Goal: Information Seeking & Learning: Learn about a topic

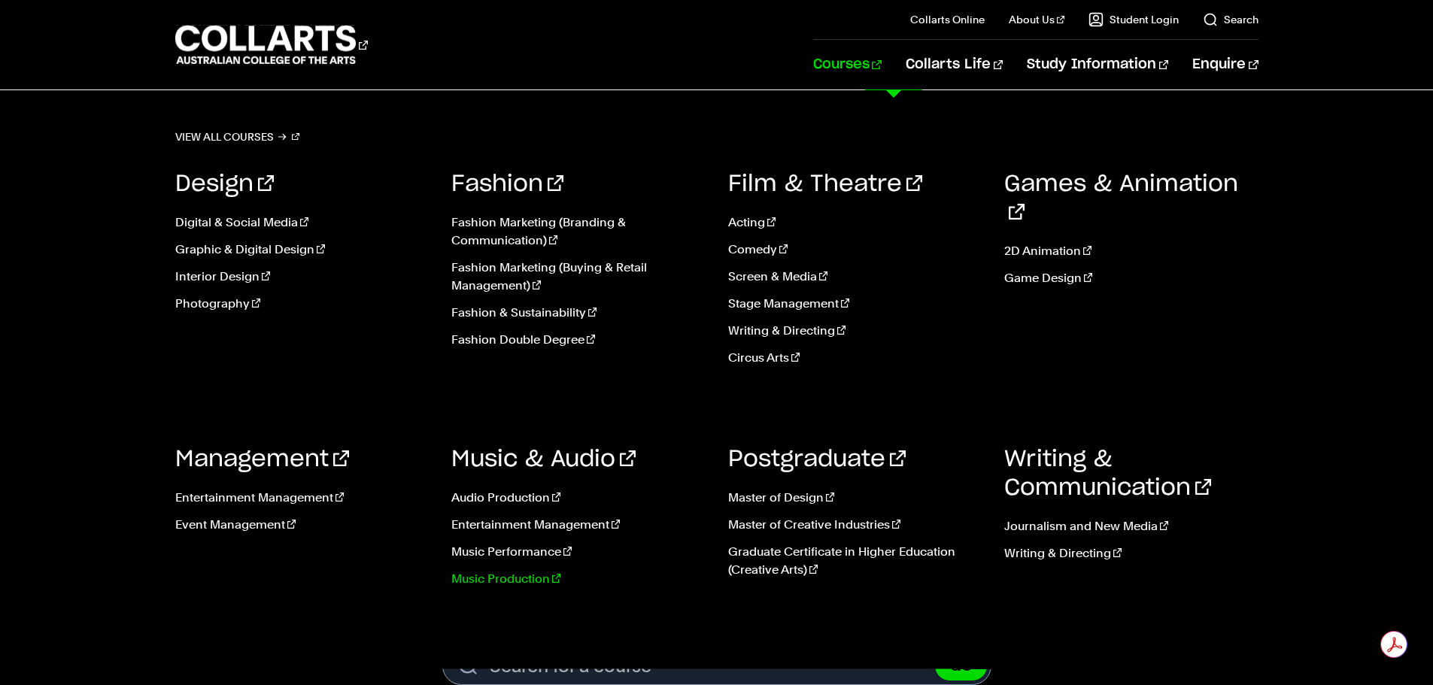
click at [533, 582] on link "Music Production" at bounding box center [578, 579] width 254 height 18
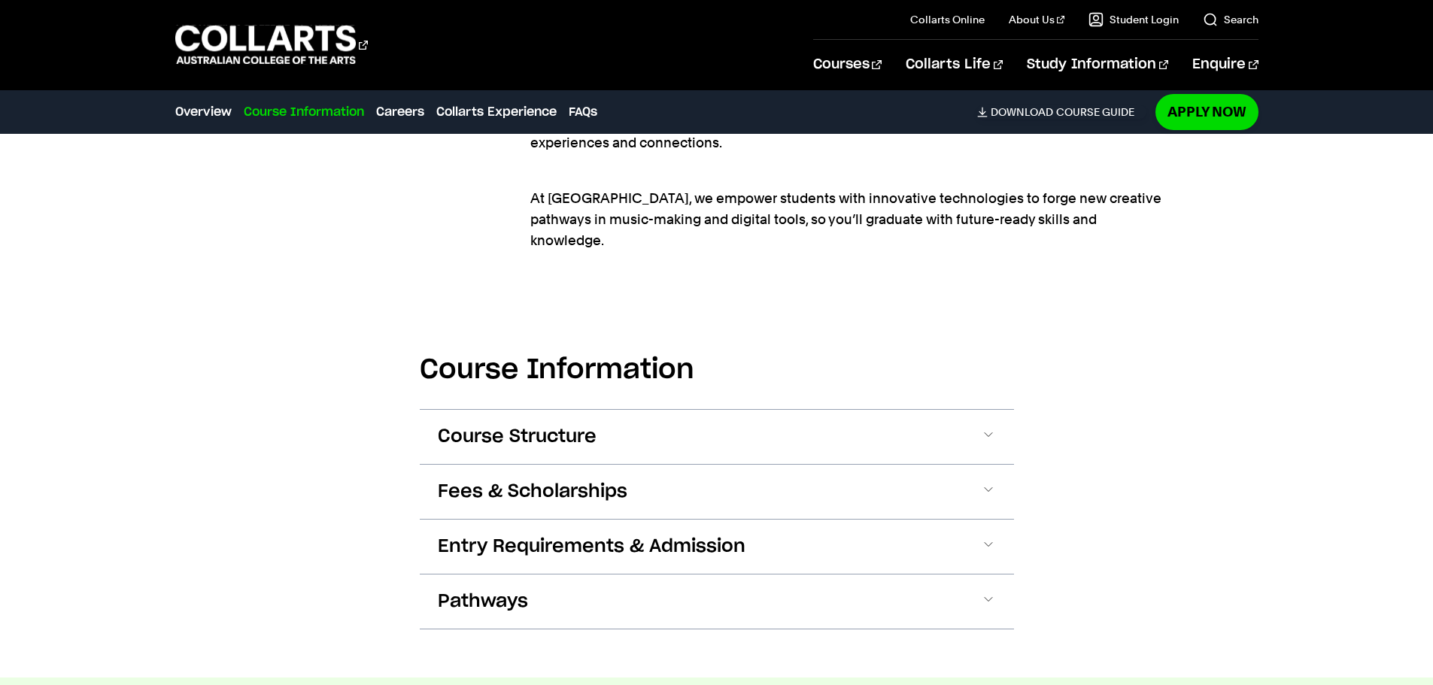
scroll to position [1730, 0]
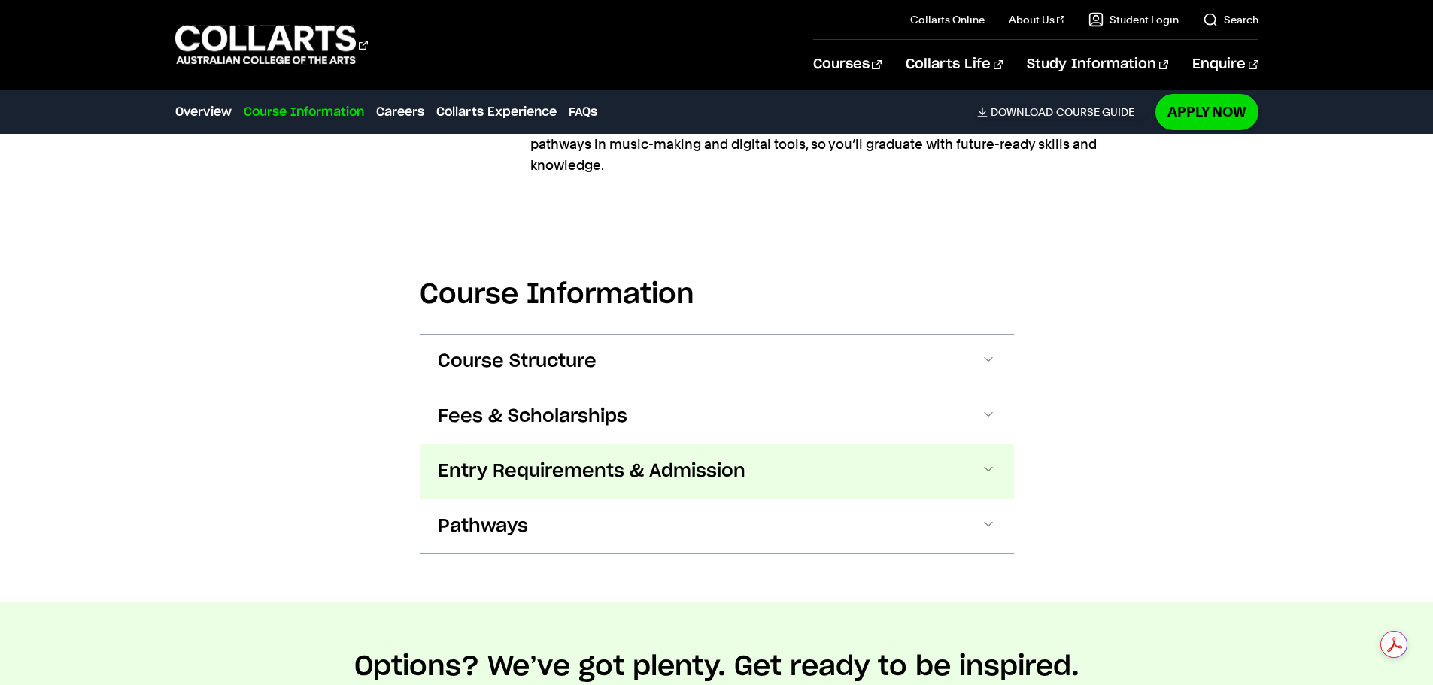
click at [992, 462] on span at bounding box center [988, 472] width 15 height 20
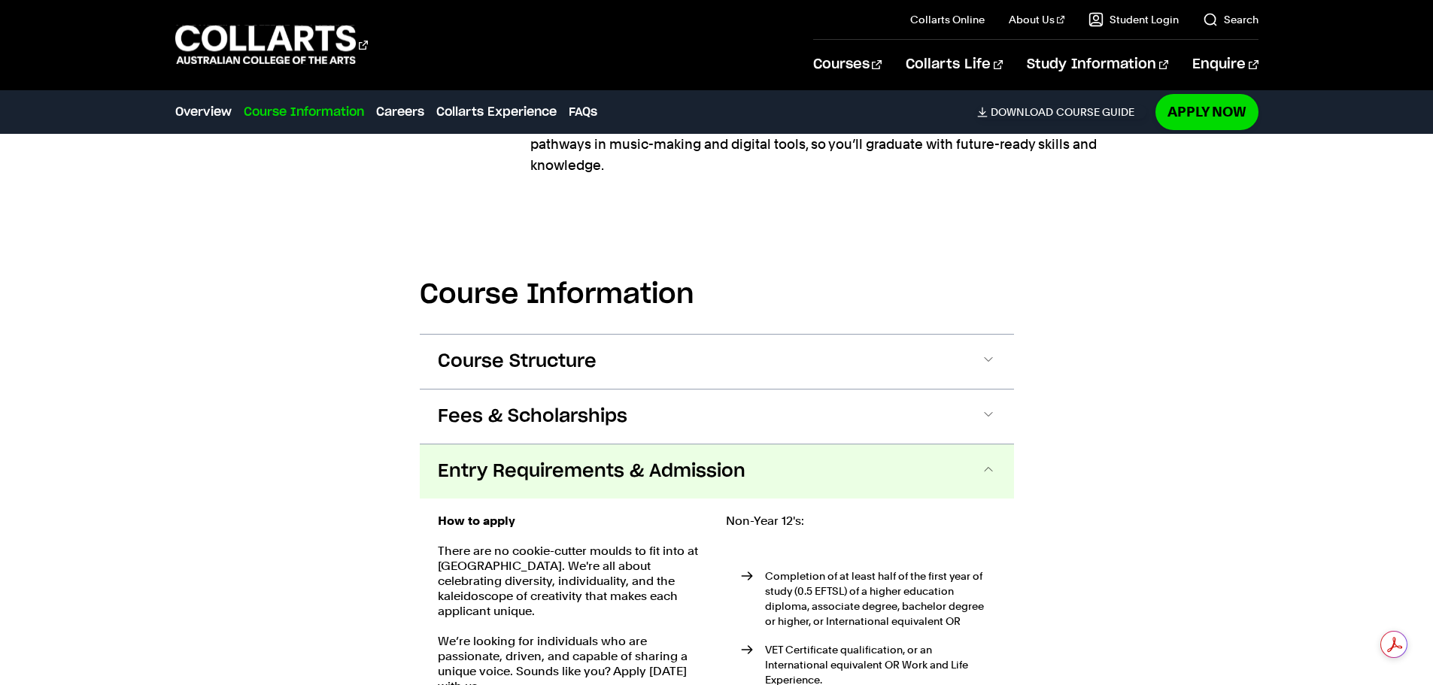
scroll to position [2018, 0]
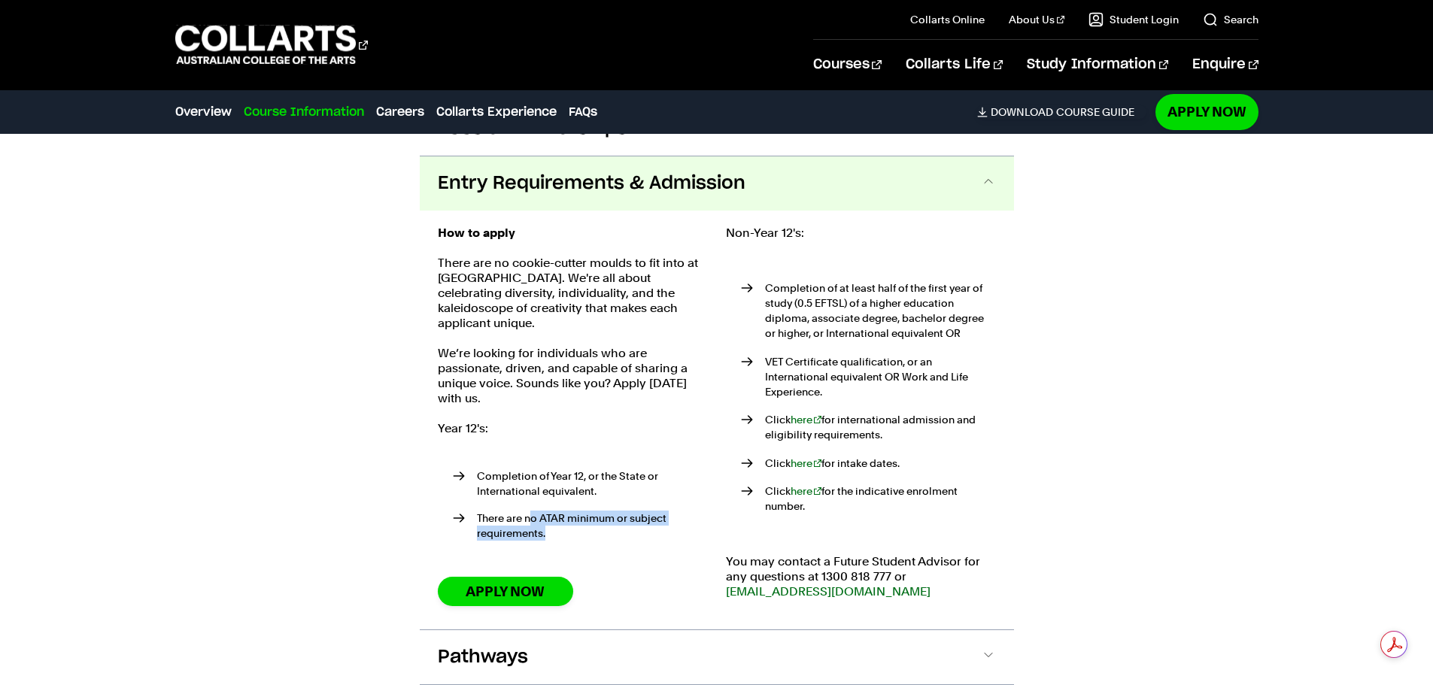
drag, startPoint x: 529, startPoint y: 484, endPoint x: 564, endPoint y: 501, distance: 39.4
click at [564, 511] on li "There are no ATAR minimum or subject requirements." at bounding box center [580, 526] width 255 height 30
click at [548, 421] on p "Year 12's:" at bounding box center [573, 428] width 270 height 15
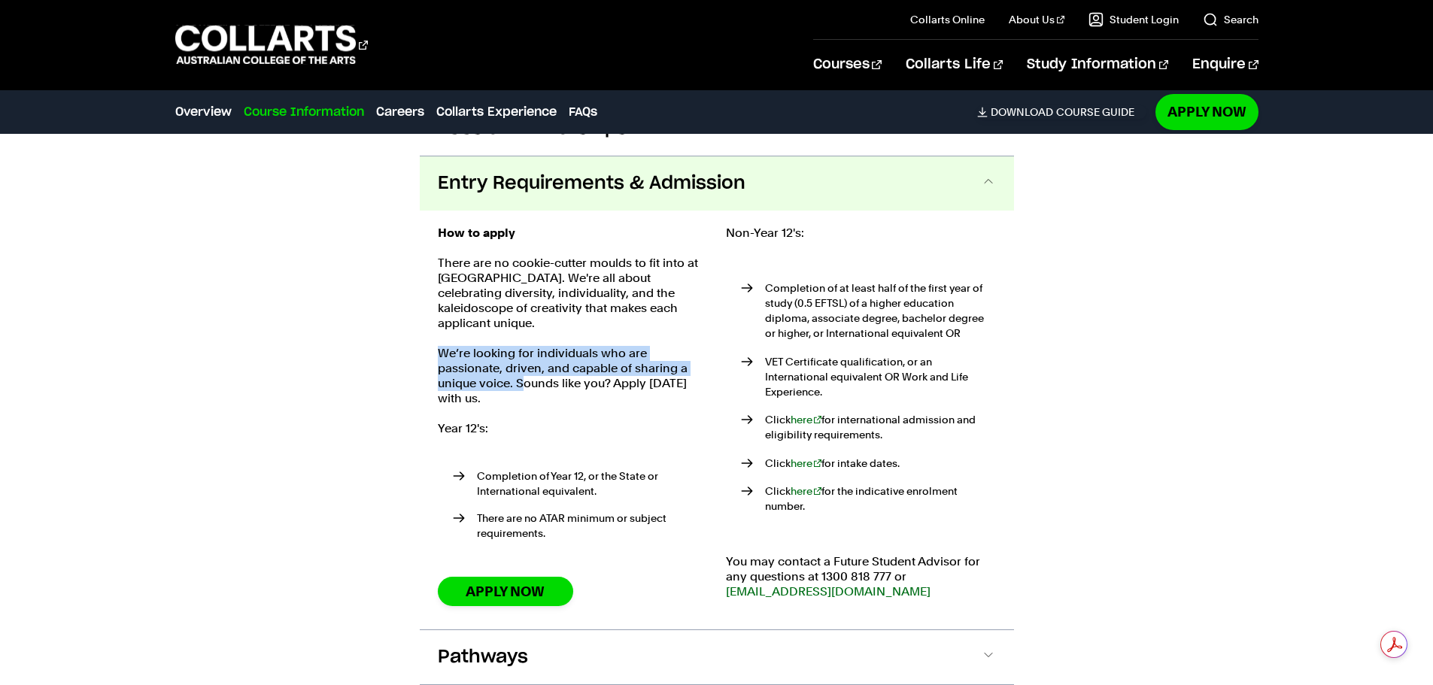
drag, startPoint x: 436, startPoint y: 317, endPoint x: 520, endPoint y: 350, distance: 89.5
click at [520, 350] on div "How to apply There are no cookie-cutter moulds to fit into at Collarts. We're a…" at bounding box center [717, 420] width 594 height 419
click at [563, 421] on p "Year 12's:" at bounding box center [573, 428] width 270 height 15
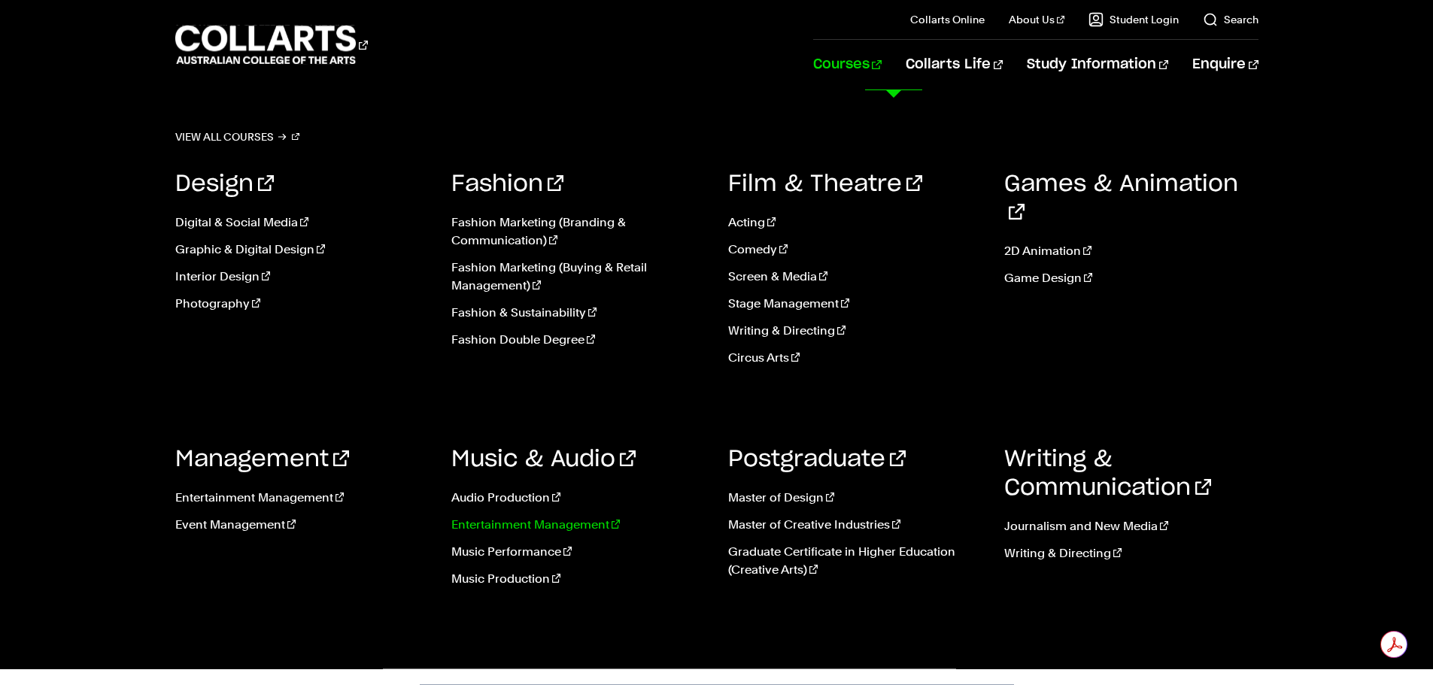
click at [487, 522] on link "Entertainment Management" at bounding box center [578, 525] width 254 height 18
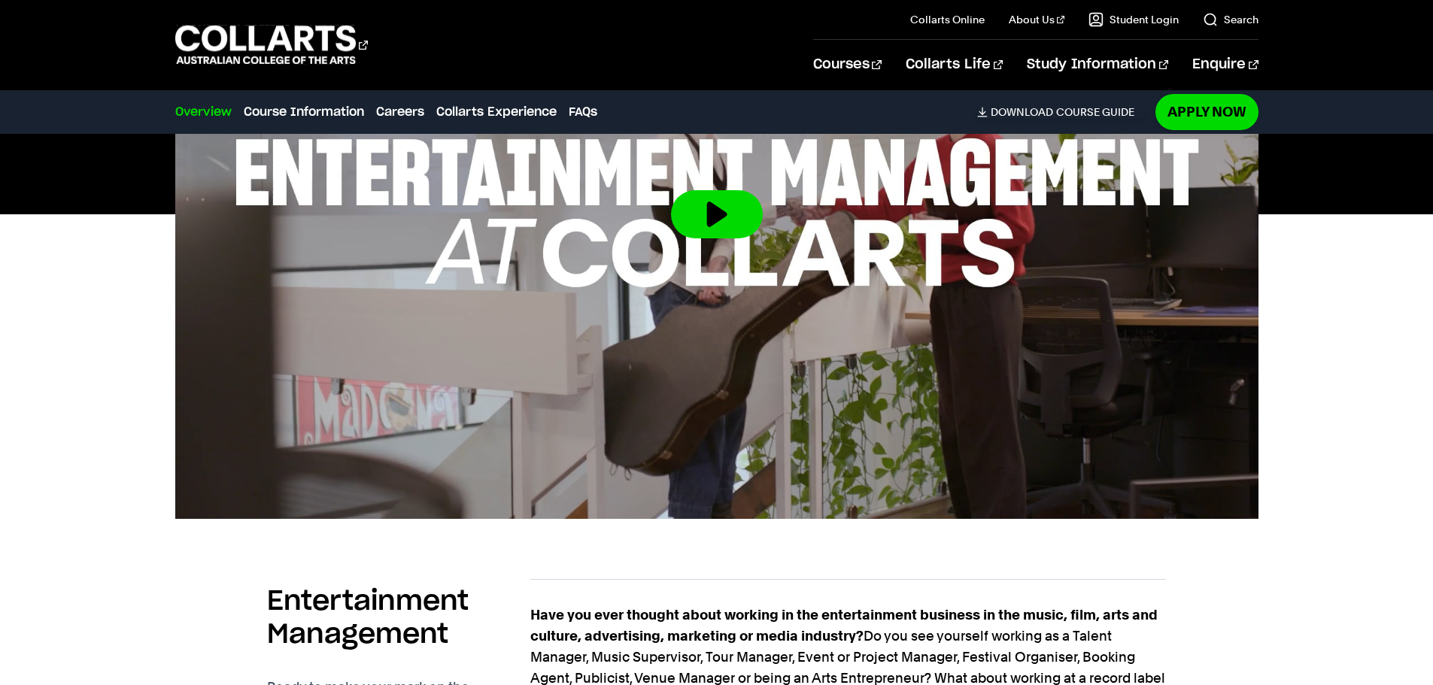
scroll to position [150, 0]
